Goal: Task Accomplishment & Management: Manage account settings

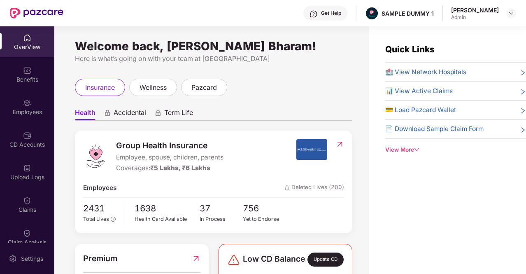
click at [137, 114] on span "Accidental" at bounding box center [130, 114] width 33 height 12
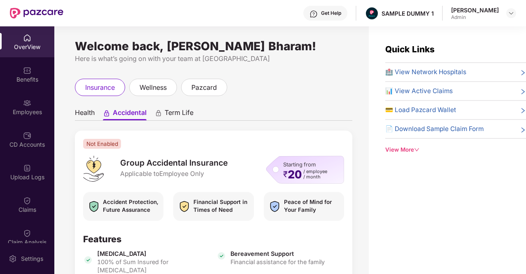
click at [173, 110] on span "Term Life" at bounding box center [179, 114] width 29 height 12
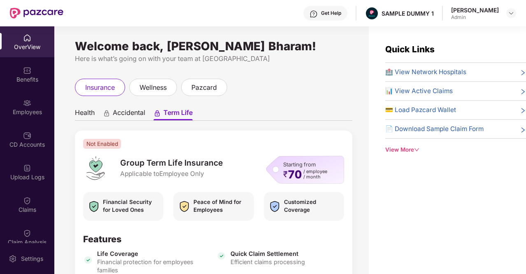
click at [85, 112] on span "Health" at bounding box center [85, 114] width 20 height 12
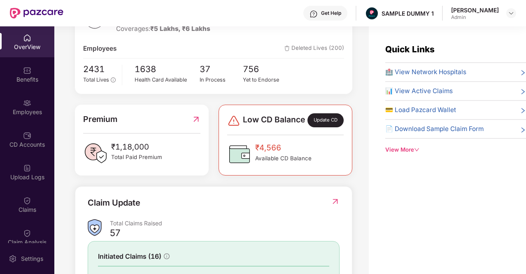
scroll to position [142, 0]
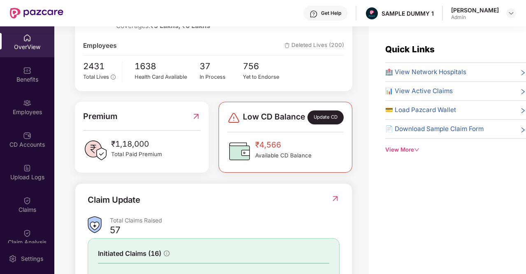
click at [327, 124] on div "Update CD" at bounding box center [326, 117] width 36 height 14
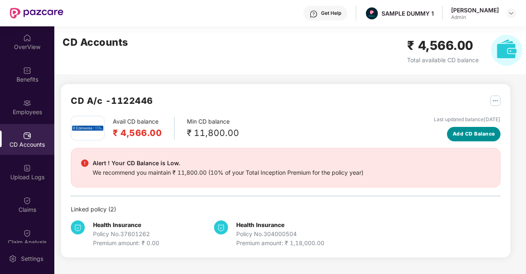
click at [471, 137] on span "Add CD Balance" at bounding box center [474, 134] width 42 height 8
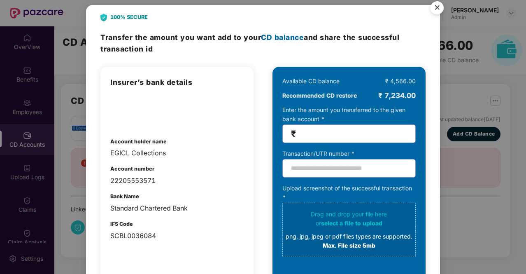
scroll to position [4, 0]
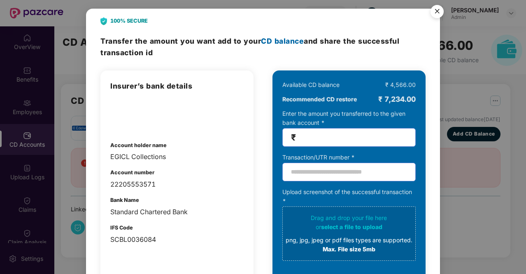
click at [435, 14] on img "Close" at bounding box center [437, 12] width 23 height 23
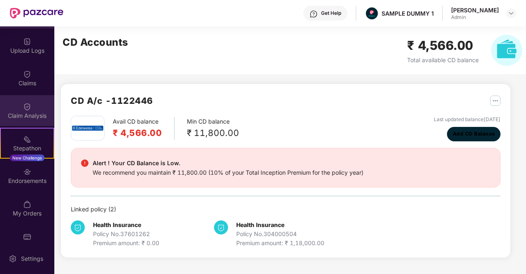
scroll to position [141, 0]
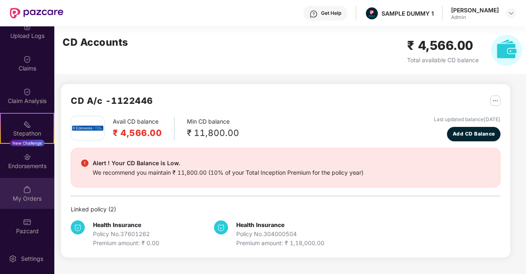
click at [21, 182] on div "My Orders" at bounding box center [27, 193] width 54 height 31
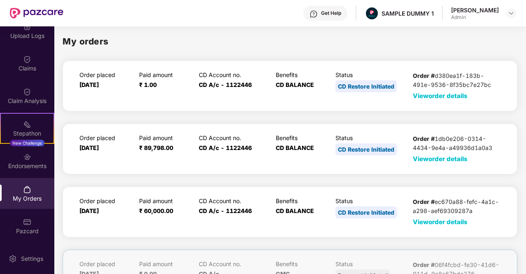
click at [459, 94] on span "View order details" at bounding box center [440, 96] width 55 height 8
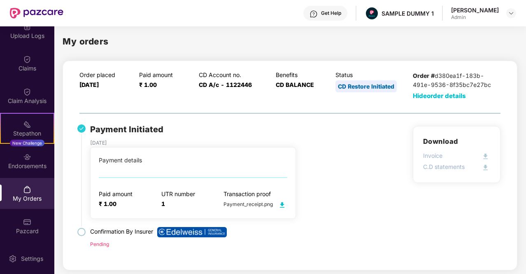
click at [281, 205] on img at bounding box center [282, 205] width 10 height 10
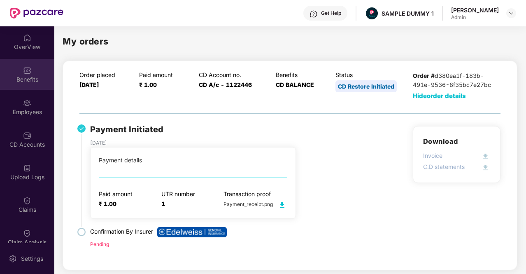
click at [26, 65] on div at bounding box center [27, 69] width 8 height 8
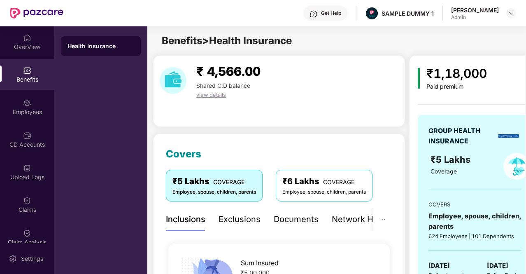
scroll to position [76, 0]
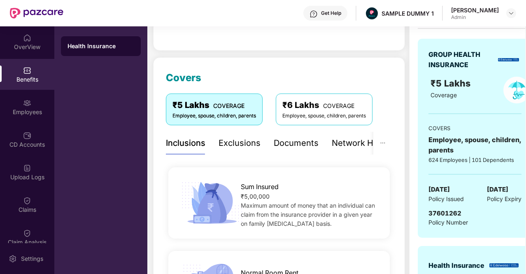
click at [224, 142] on div "Exclusions" at bounding box center [240, 143] width 42 height 13
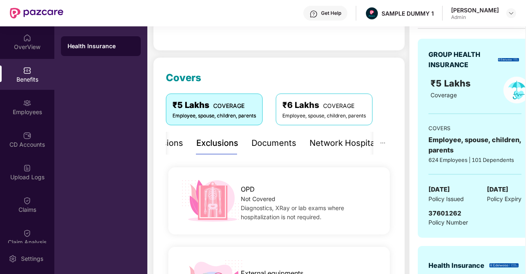
click at [253, 145] on div "Documents" at bounding box center [274, 143] width 45 height 13
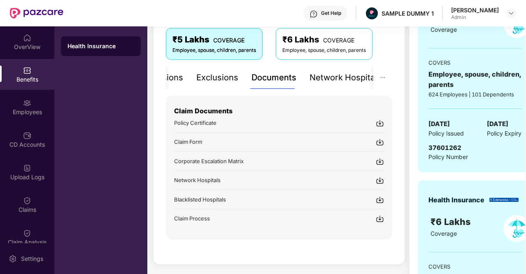
scroll to position [135, 0]
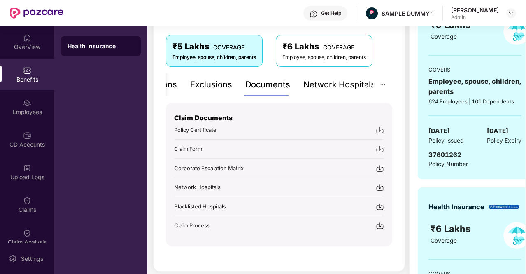
click at [339, 83] on div "Network Hospitals" at bounding box center [339, 84] width 72 height 13
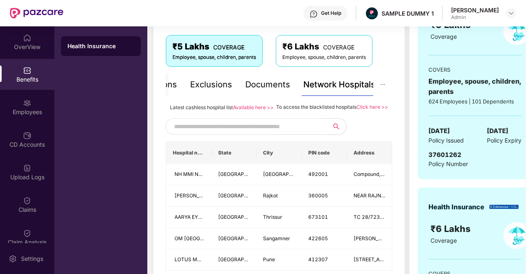
click at [210, 129] on input "text" at bounding box center [244, 126] width 141 height 12
type input "*"
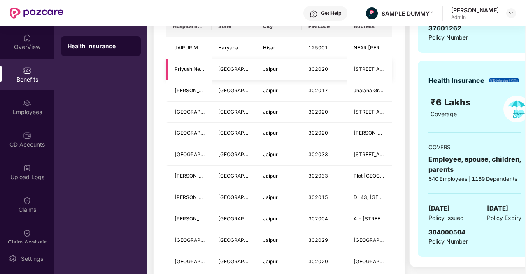
scroll to position [124, 0]
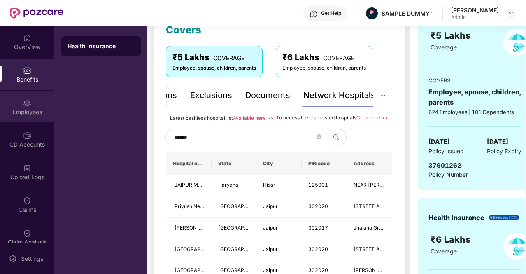
type input "******"
click at [11, 110] on div "Employees" at bounding box center [27, 112] width 54 height 8
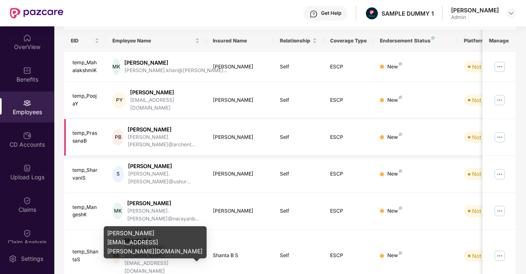
scroll to position [0, 0]
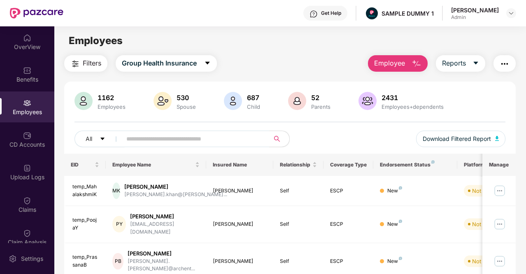
click at [407, 65] on button "Employee" at bounding box center [398, 63] width 60 height 16
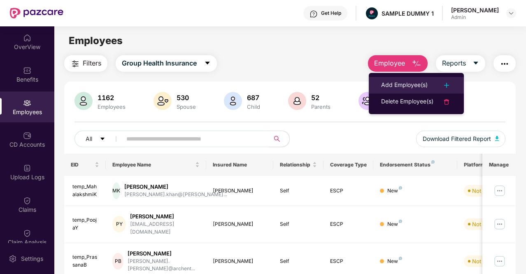
click at [408, 83] on div "Add Employee(s)" at bounding box center [404, 85] width 47 height 10
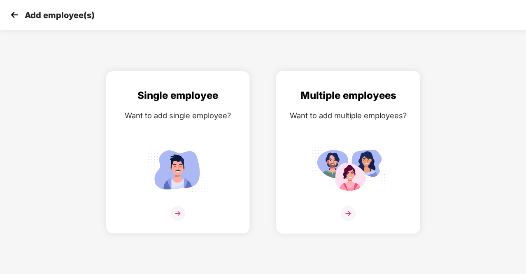
click at [346, 215] on img at bounding box center [348, 213] width 15 height 15
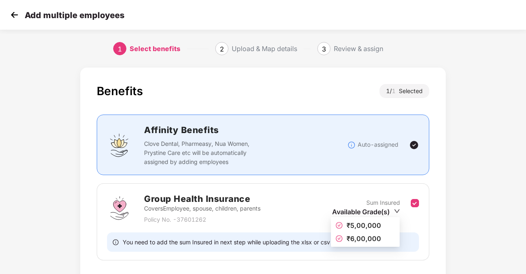
scroll to position [58, 0]
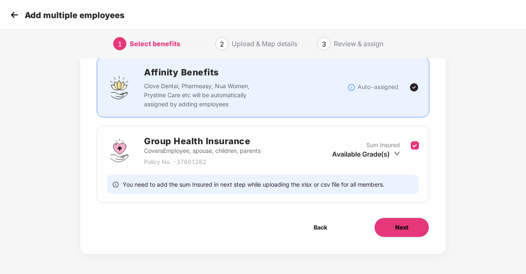
click at [399, 227] on span "Next" at bounding box center [401, 227] width 13 height 9
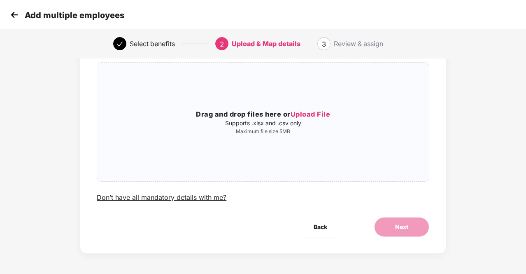
scroll to position [0, 0]
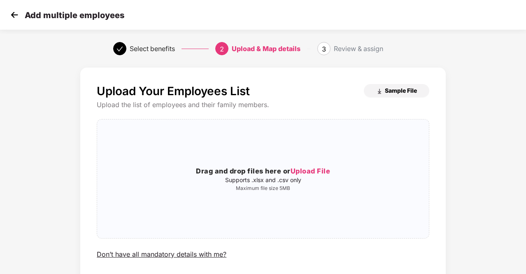
click at [387, 93] on span "Sample File" at bounding box center [401, 90] width 32 height 8
click at [12, 14] on img at bounding box center [14, 15] width 12 height 12
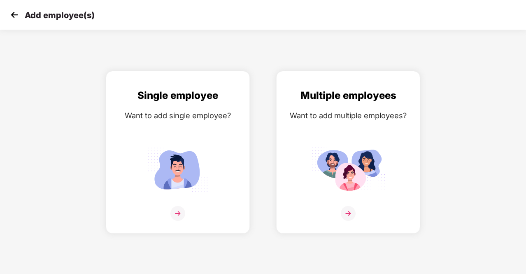
click at [12, 14] on img at bounding box center [14, 15] width 12 height 12
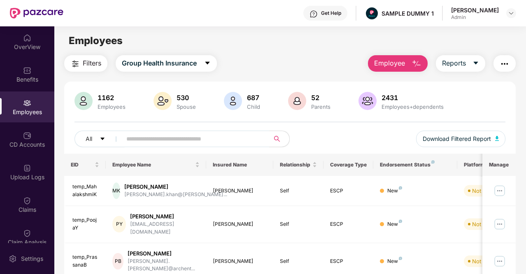
click at [408, 62] on button "Employee" at bounding box center [398, 63] width 60 height 16
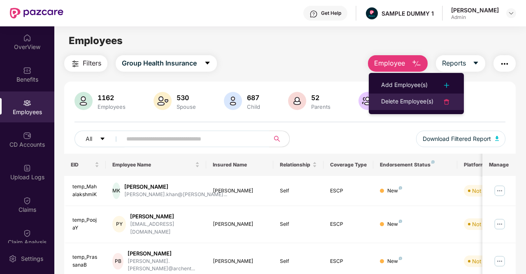
click at [399, 105] on div "Delete Employee(s)" at bounding box center [407, 102] width 52 height 10
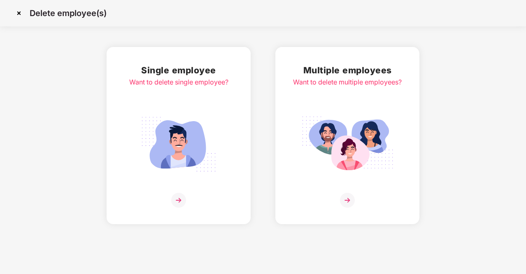
click at [177, 204] on img at bounding box center [178, 200] width 15 height 15
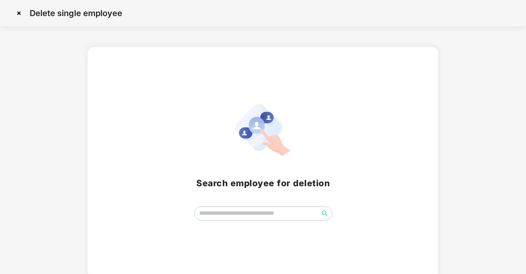
scroll to position [4, 0]
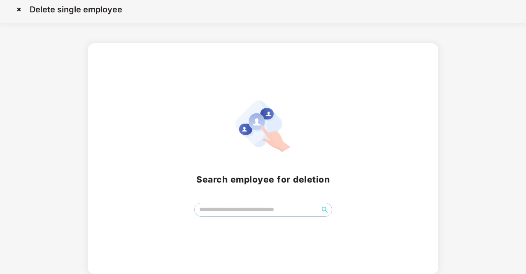
click at [18, 10] on img at bounding box center [18, 9] width 13 height 13
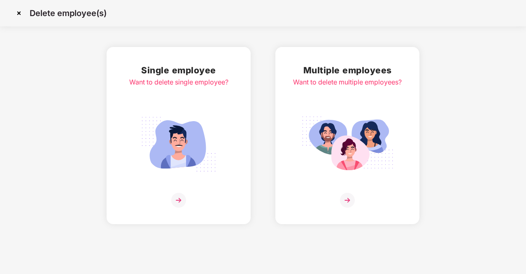
click at [16, 12] on img at bounding box center [18, 13] width 13 height 13
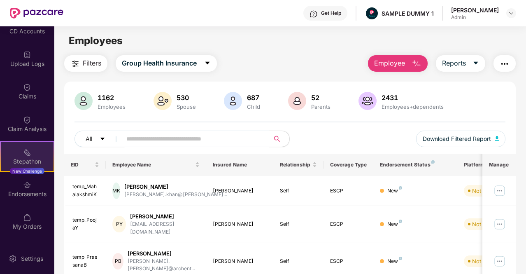
scroll to position [141, 0]
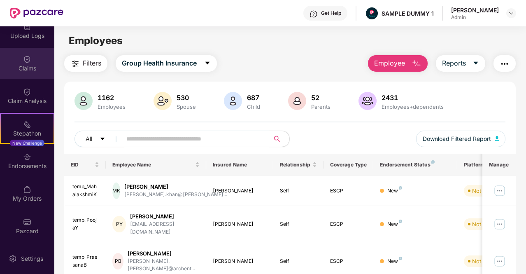
click at [26, 71] on div "Claims" at bounding box center [27, 68] width 54 height 8
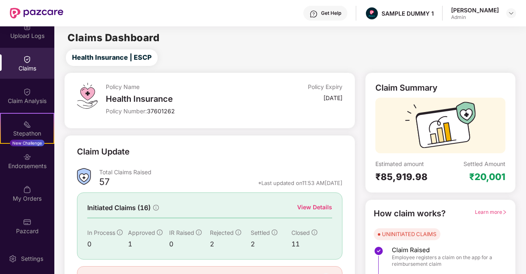
scroll to position [49, 0]
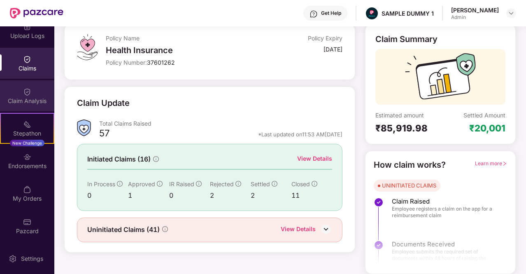
click at [16, 90] on div "Claim Analysis" at bounding box center [27, 95] width 54 height 31
